Goal: Check status: Check status

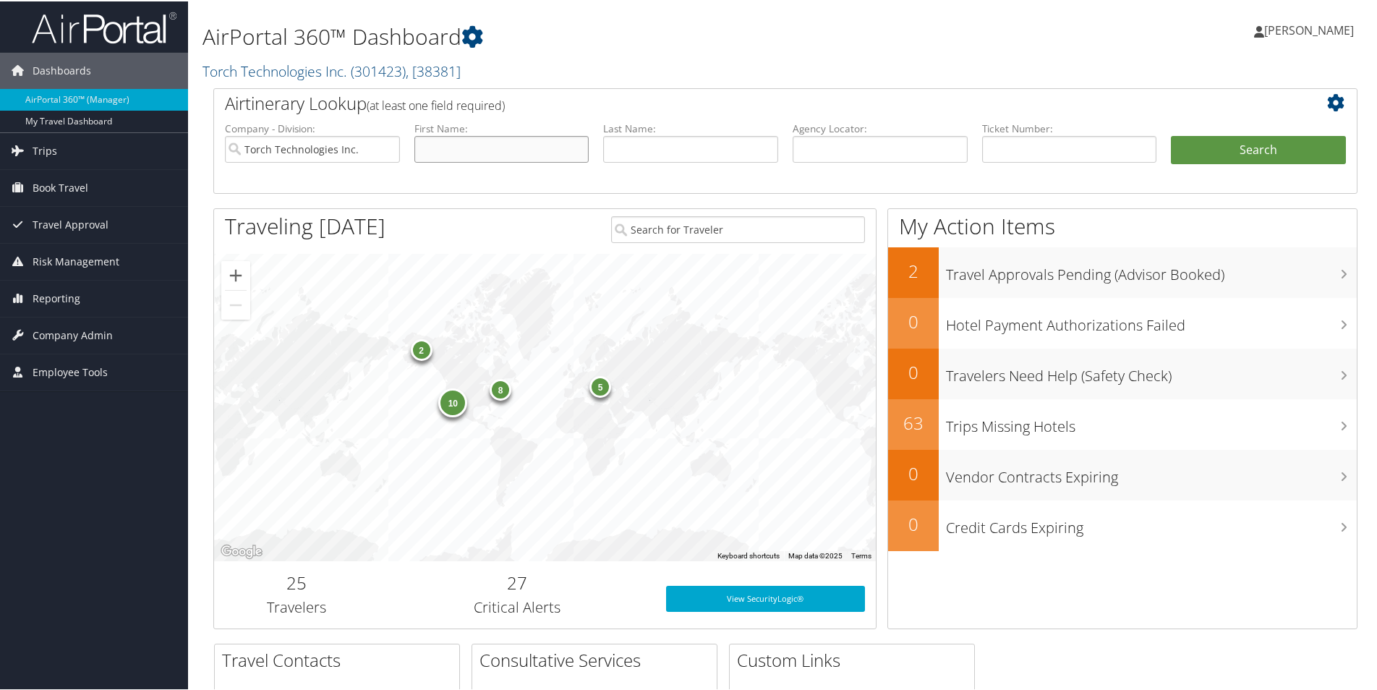
click at [544, 153] on input "text" at bounding box center [501, 147] width 175 height 27
click at [670, 143] on input "text" at bounding box center [690, 147] width 175 height 27
type input "[PERSON_NAME]"
click at [1171, 134] on button "Search" at bounding box center [1258, 148] width 175 height 29
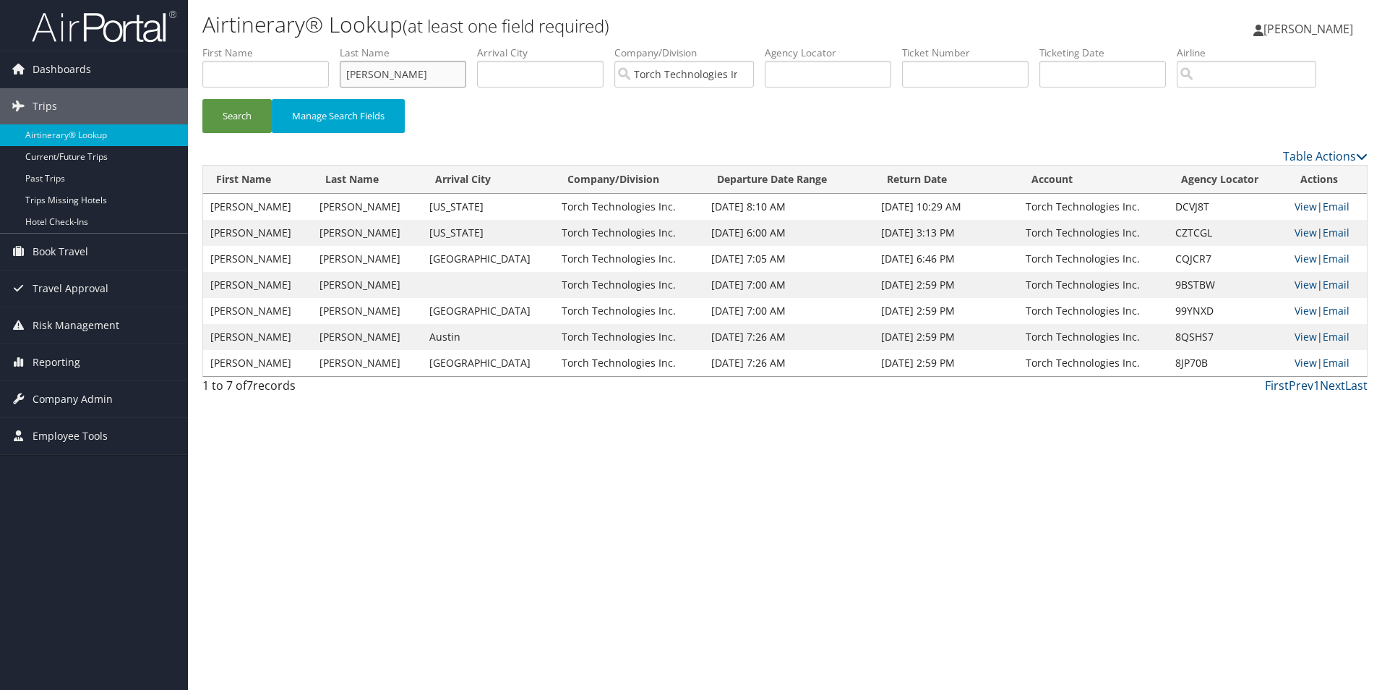
drag, startPoint x: 424, startPoint y: 81, endPoint x: 264, endPoint y: 80, distance: 159.8
click at [264, 46] on ul "First Name Last Name [PERSON_NAME] Departure City Arrival City Company/Division…" at bounding box center [785, 46] width 1166 height 0
click at [226, 119] on button "Search" at bounding box center [236, 116] width 69 height 34
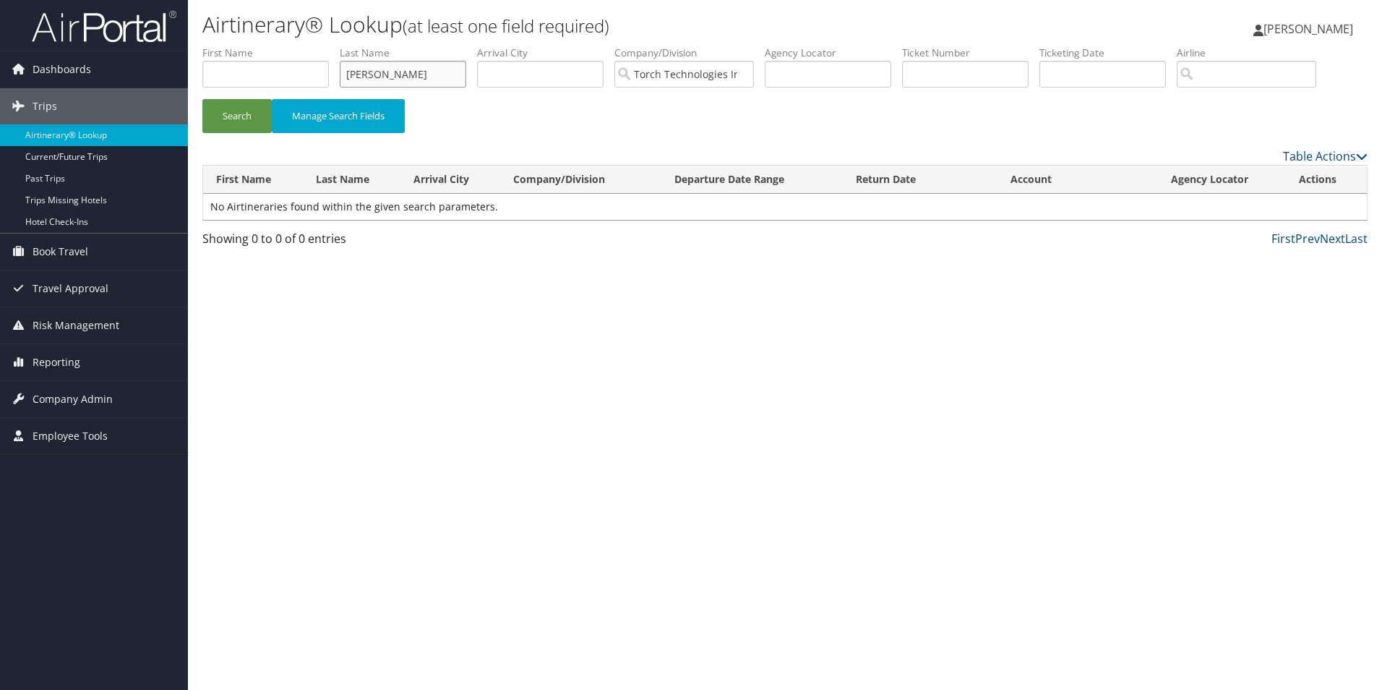
click at [426, 74] on input "[PERSON_NAME]" at bounding box center [403, 74] width 127 height 27
type input "n"
type input "selvage"
click at [221, 117] on button "Search" at bounding box center [236, 116] width 69 height 34
